Goal: Use online tool/utility

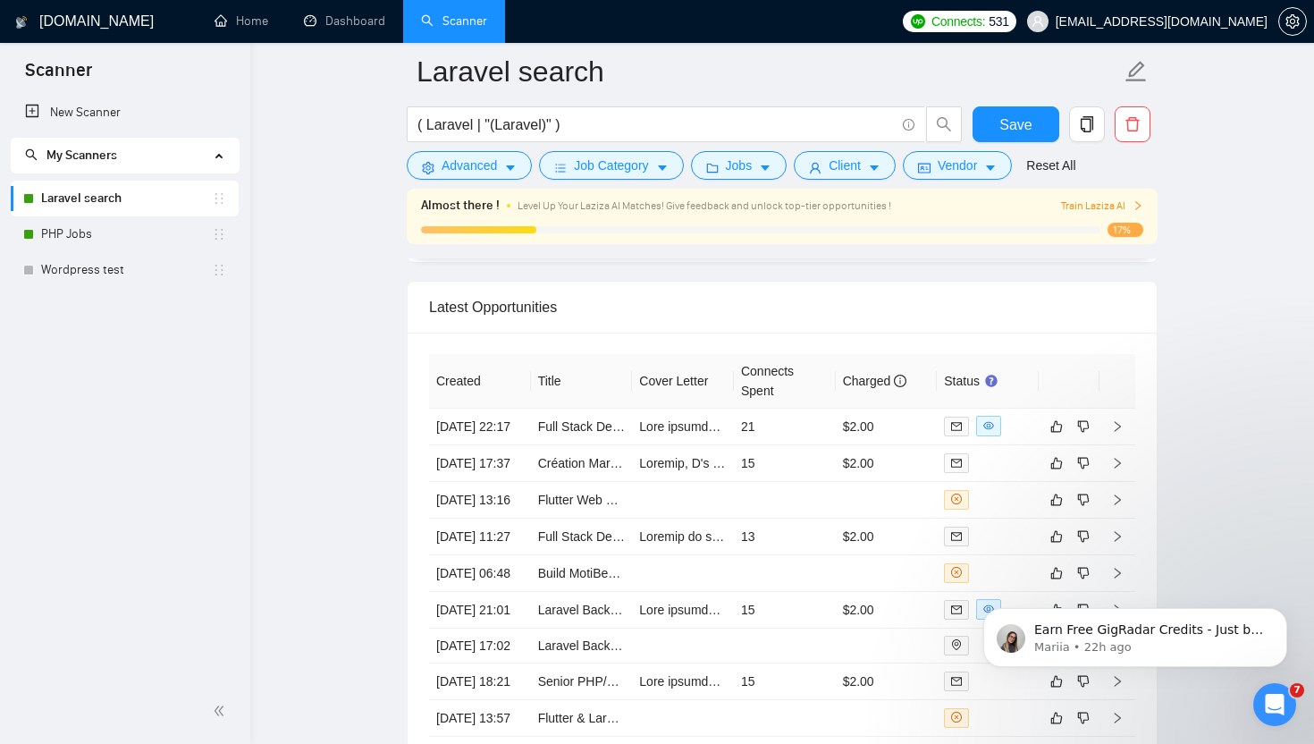
scroll to position [4595, 0]
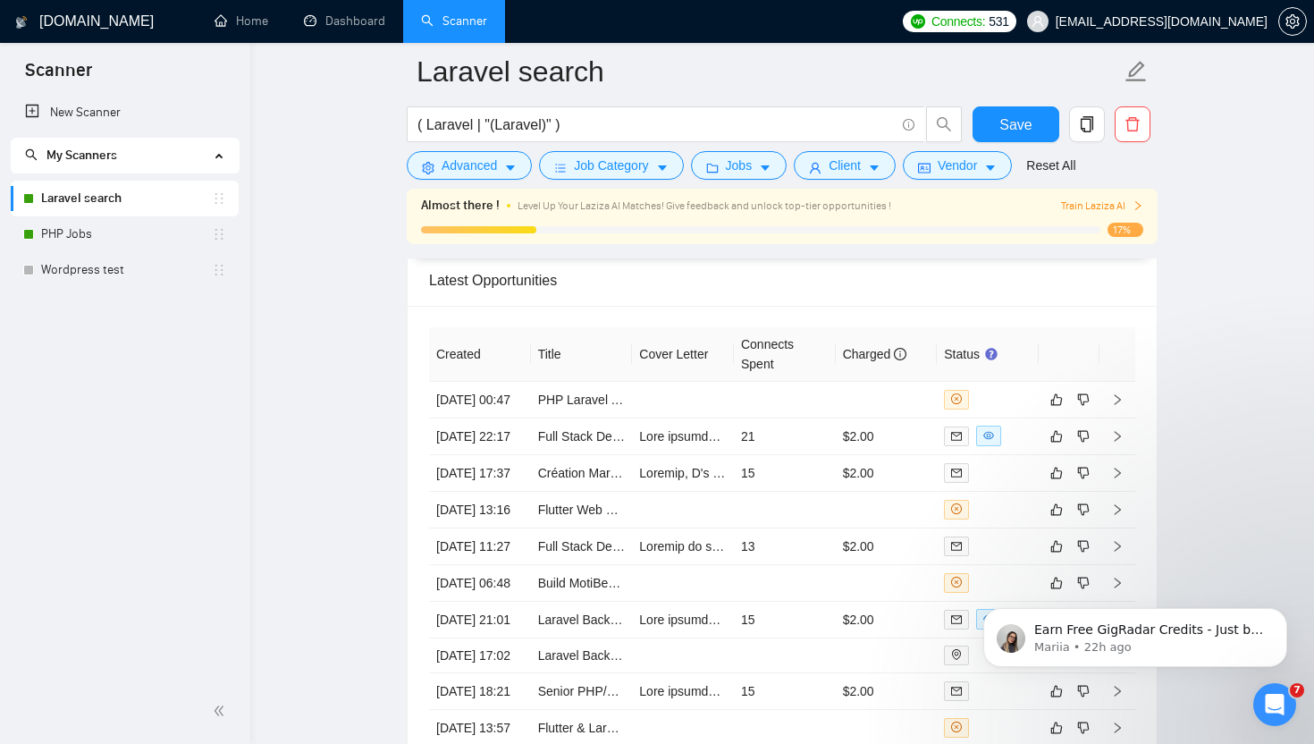
scroll to position [4604, 0]
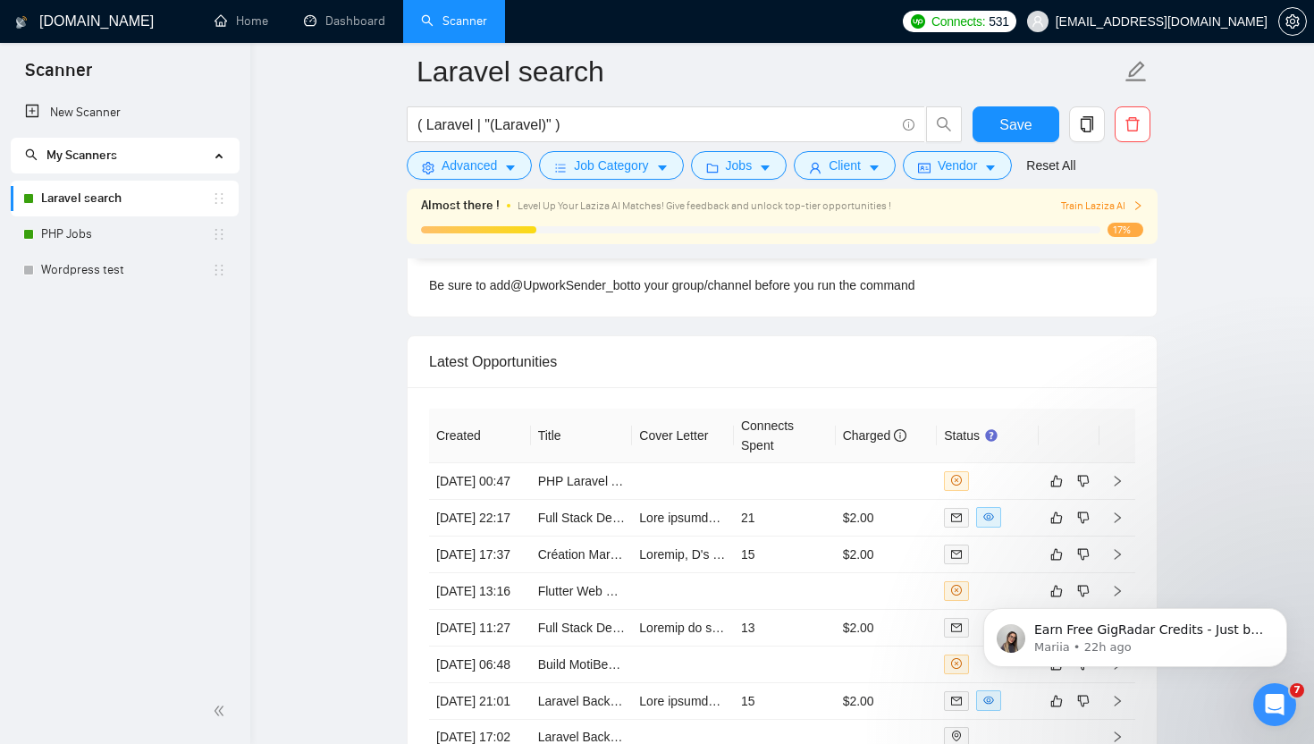
scroll to position [4523, 0]
